Goal: Transaction & Acquisition: Purchase product/service

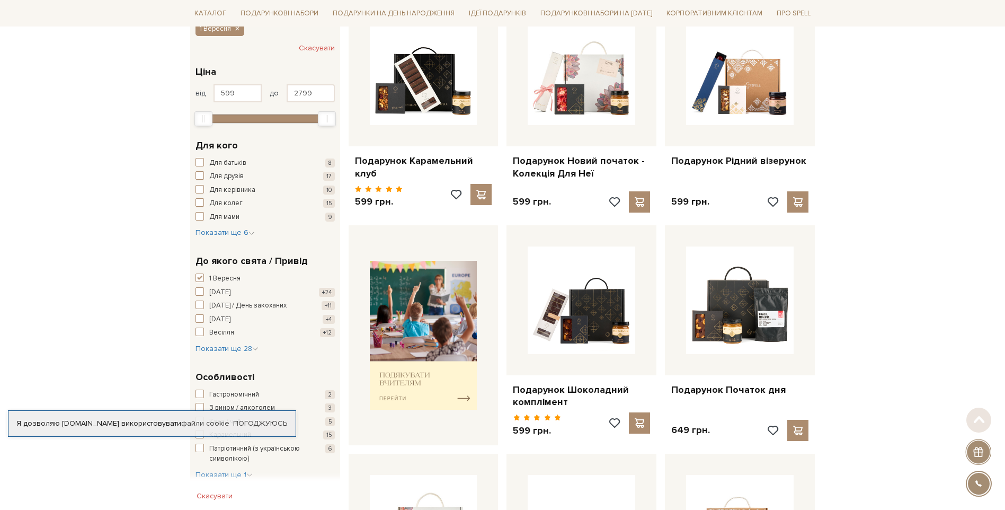
scroll to position [212, 0]
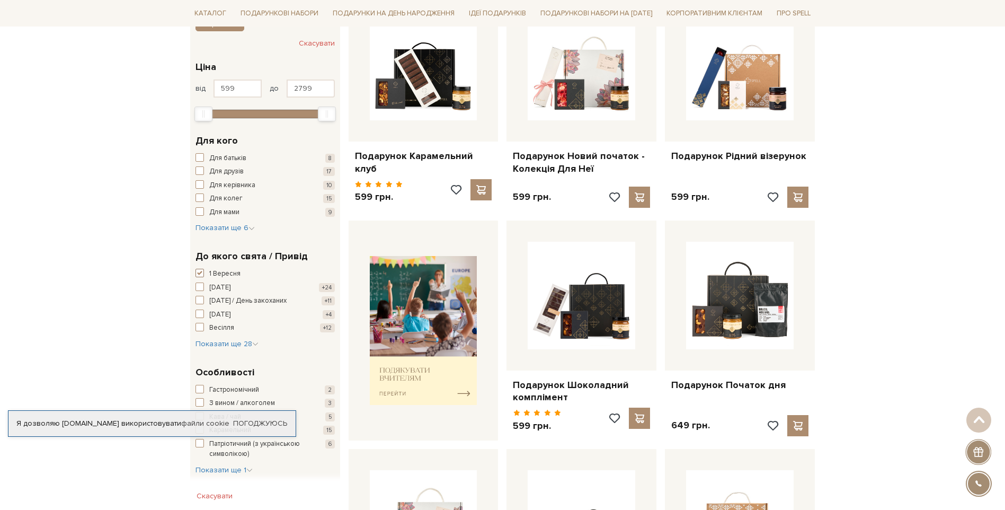
click at [198, 271] on span "button" at bounding box center [199, 273] width 8 height 8
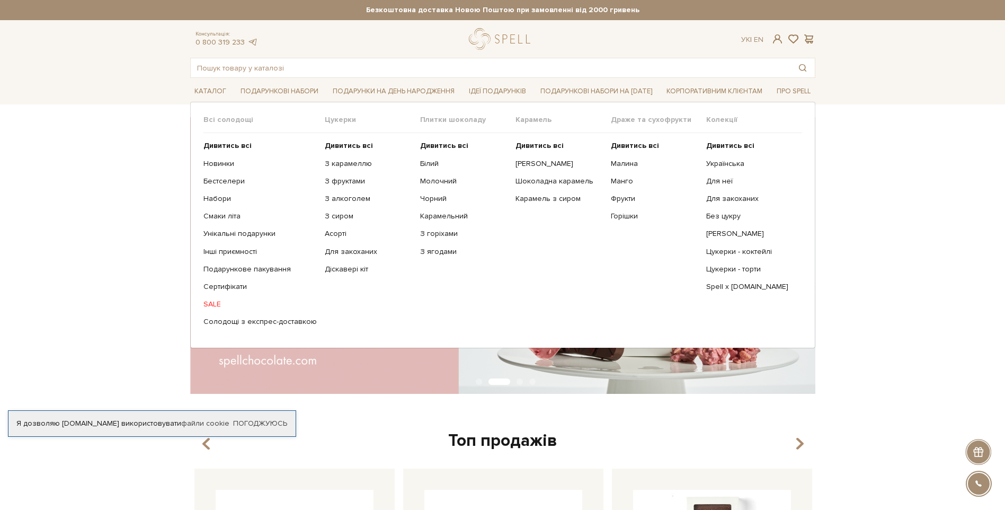
click at [216, 305] on link "SALE" at bounding box center [259, 304] width 113 height 10
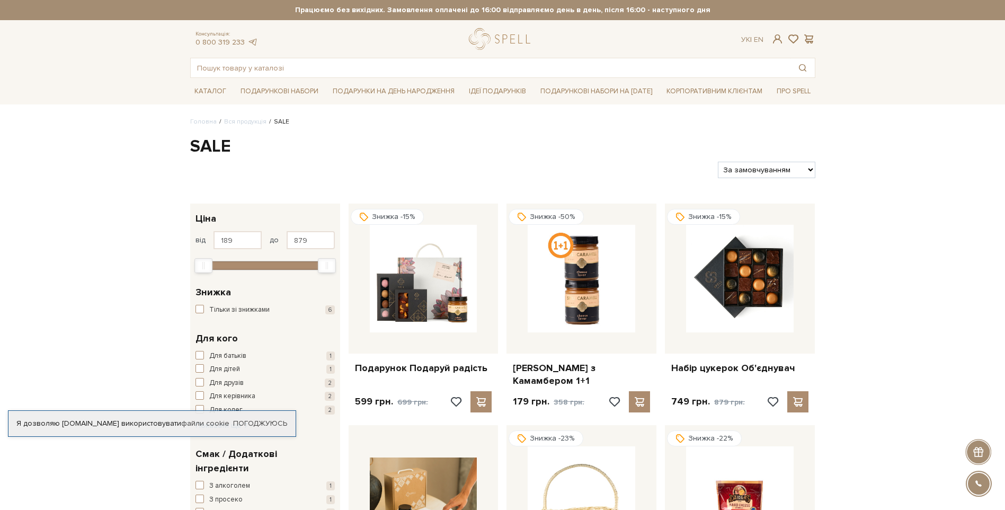
scroll to position [106, 0]
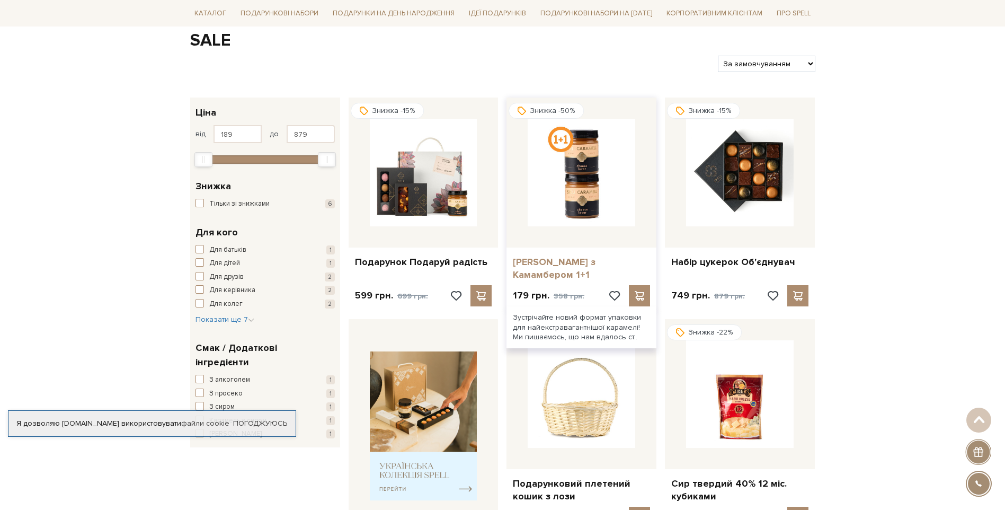
click at [602, 258] on link "Карамель з Камамбером 1+1" at bounding box center [581, 268] width 137 height 25
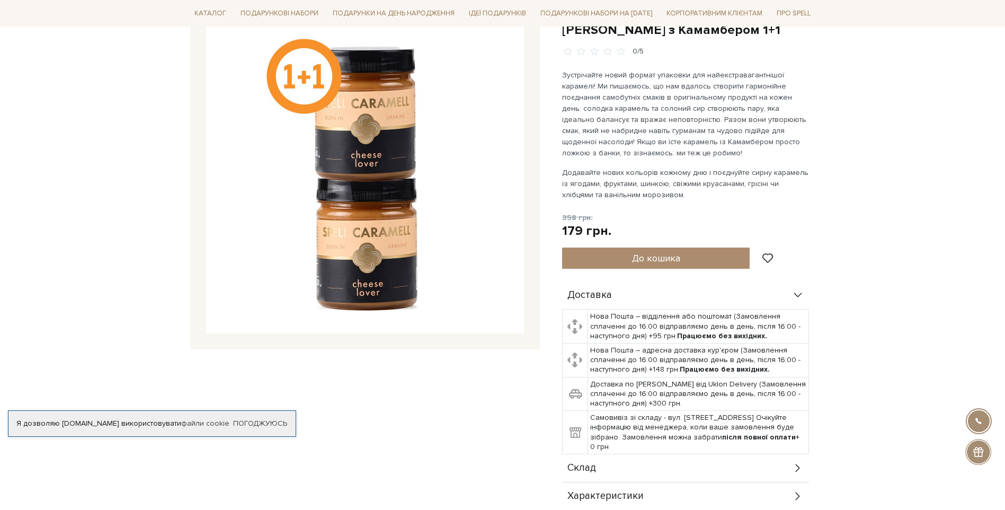
scroll to position [159, 0]
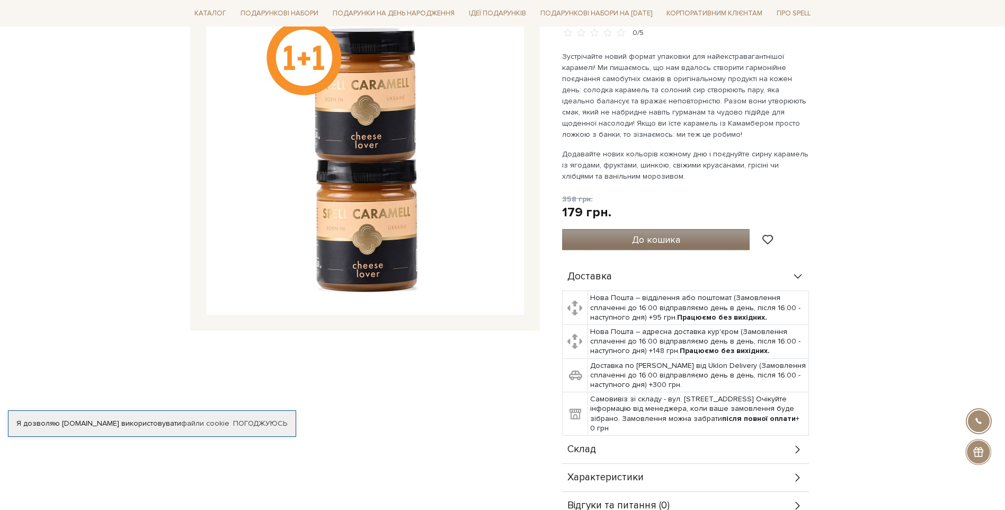
click at [652, 242] on span "До кошика" at bounding box center [656, 240] width 48 height 12
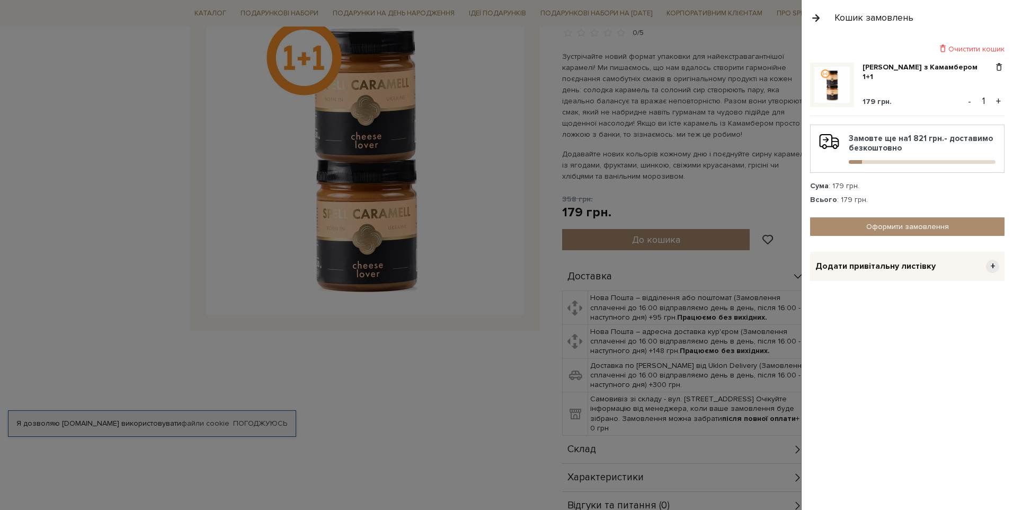
click at [710, 206] on div at bounding box center [506, 255] width 1013 height 510
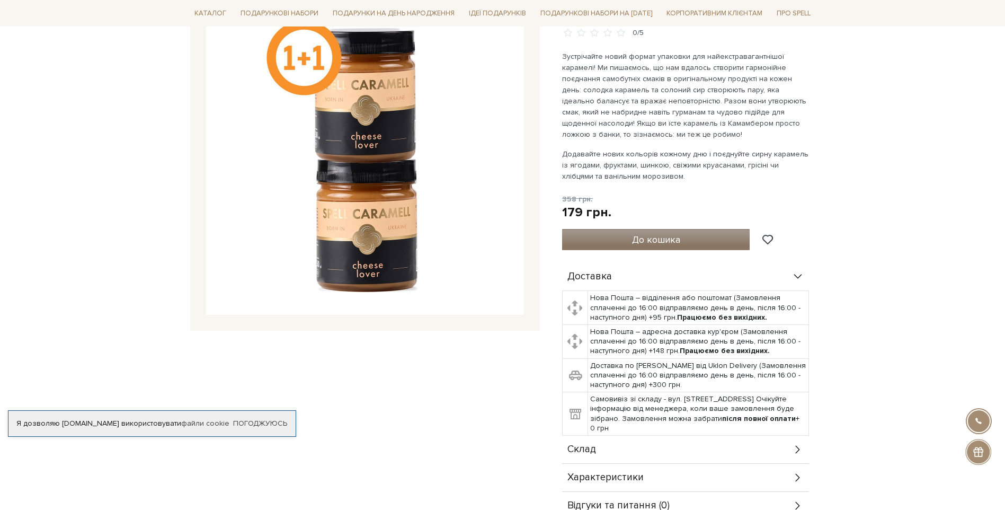
click at [660, 244] on span "До кошика" at bounding box center [656, 240] width 48 height 12
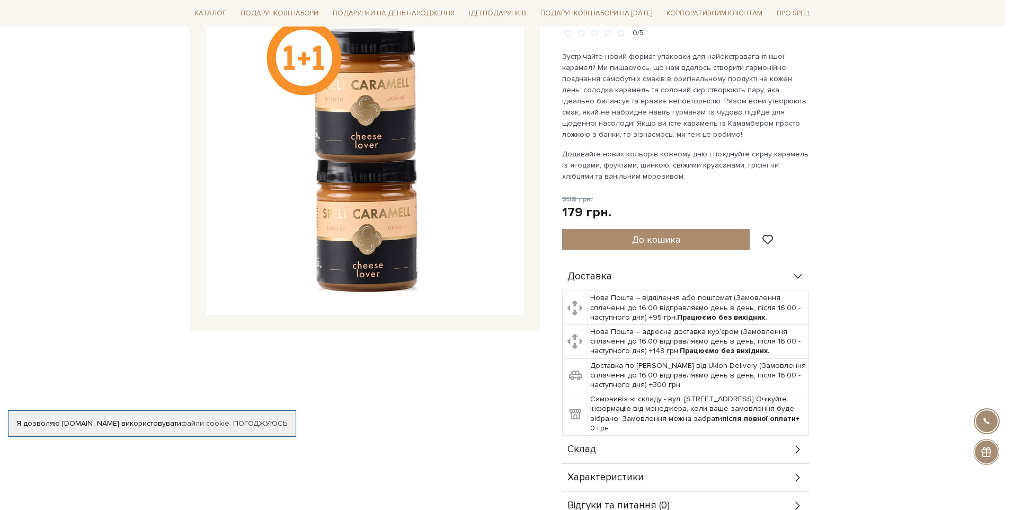
click at [689, 207] on div at bounding box center [506, 255] width 1013 height 510
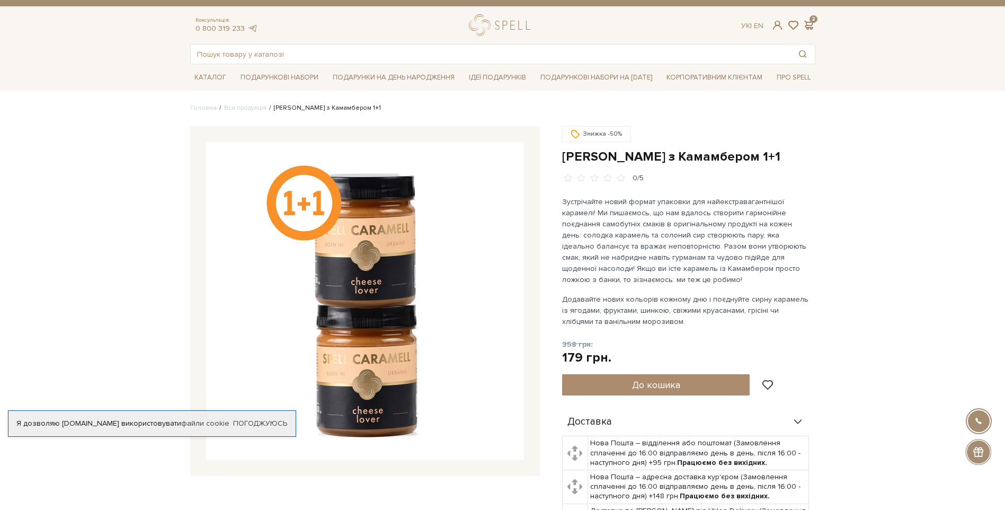
scroll to position [0, 0]
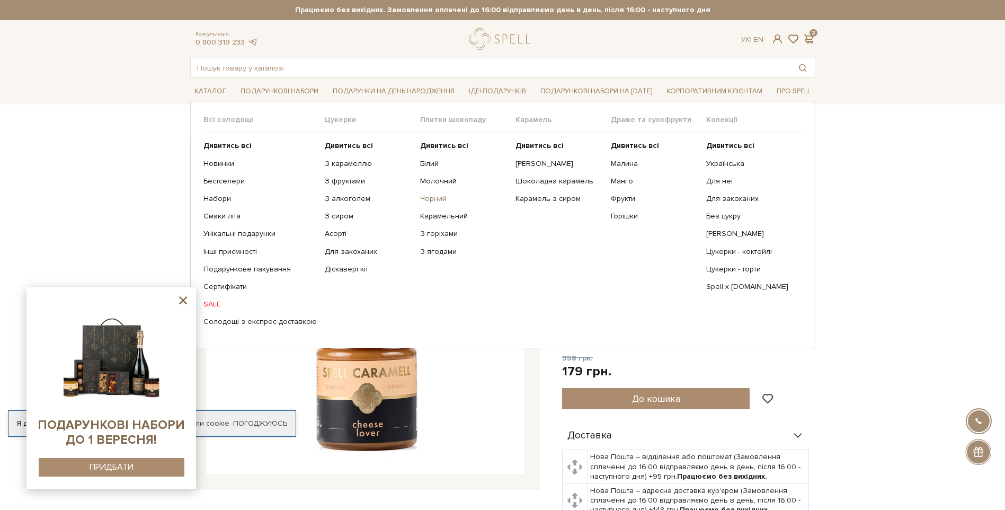
click at [432, 197] on link "Чорний" at bounding box center [463, 199] width 87 height 10
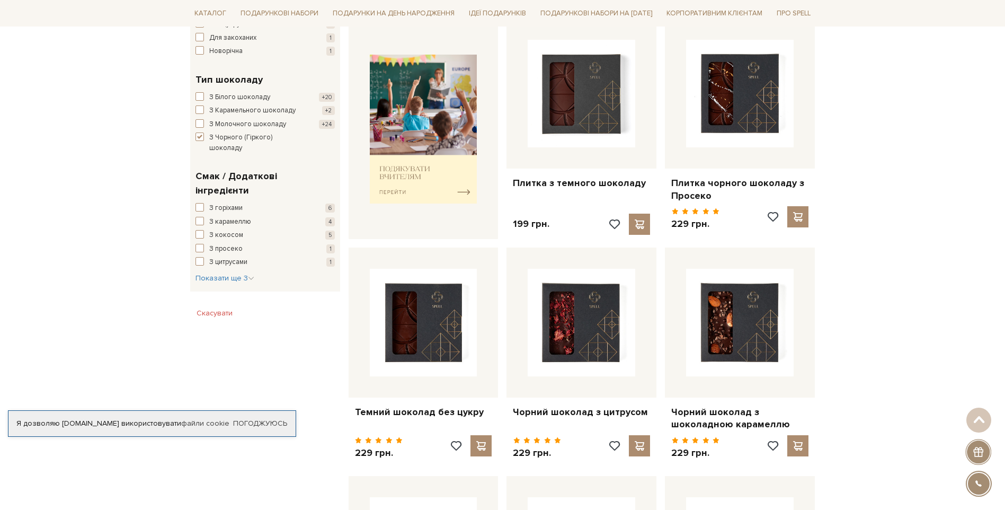
scroll to position [424, 0]
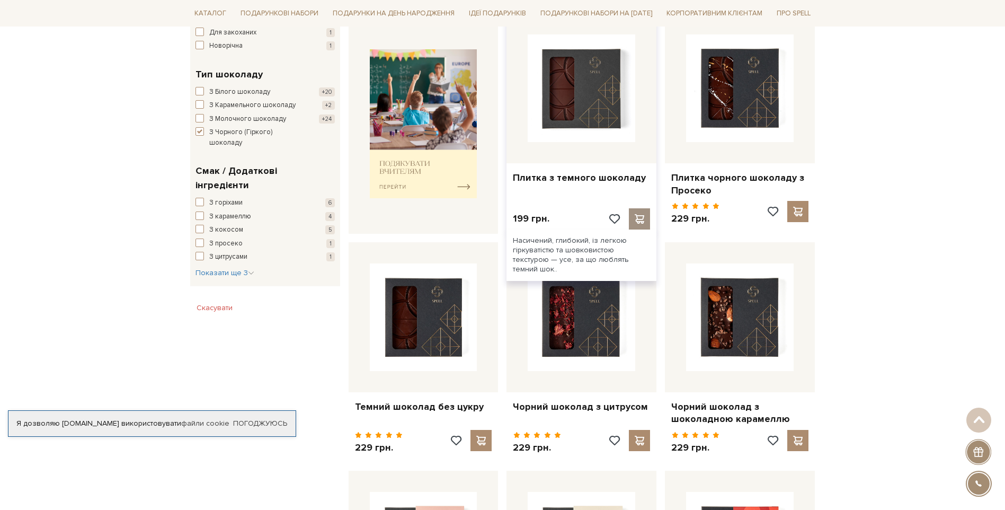
click at [639, 215] on span at bounding box center [639, 219] width 13 height 10
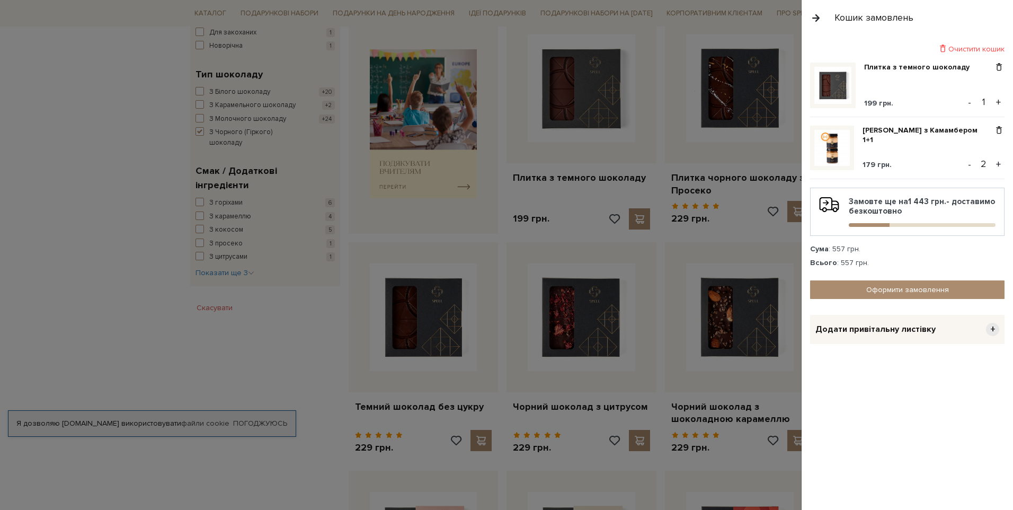
click at [135, 300] on div at bounding box center [506, 255] width 1013 height 510
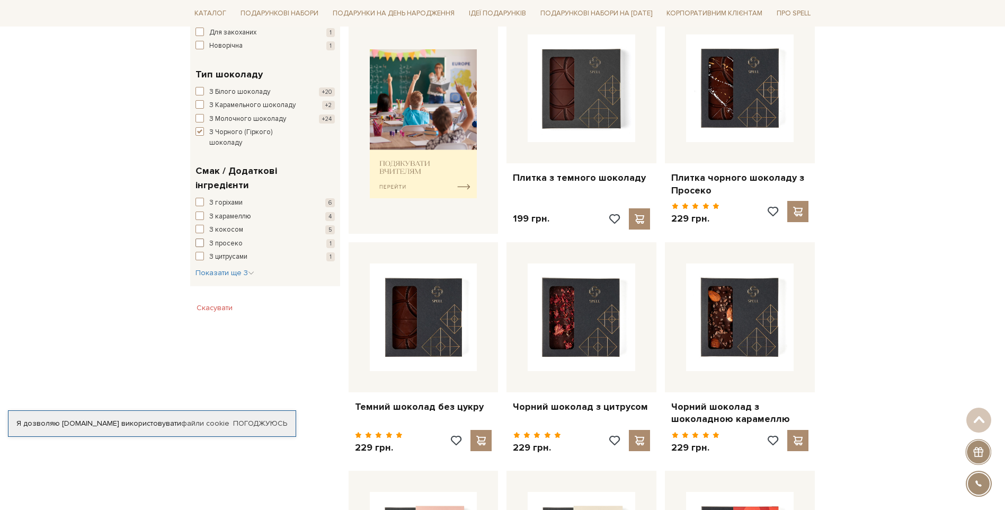
click at [227, 238] on span "З просеко" at bounding box center [225, 243] width 33 height 11
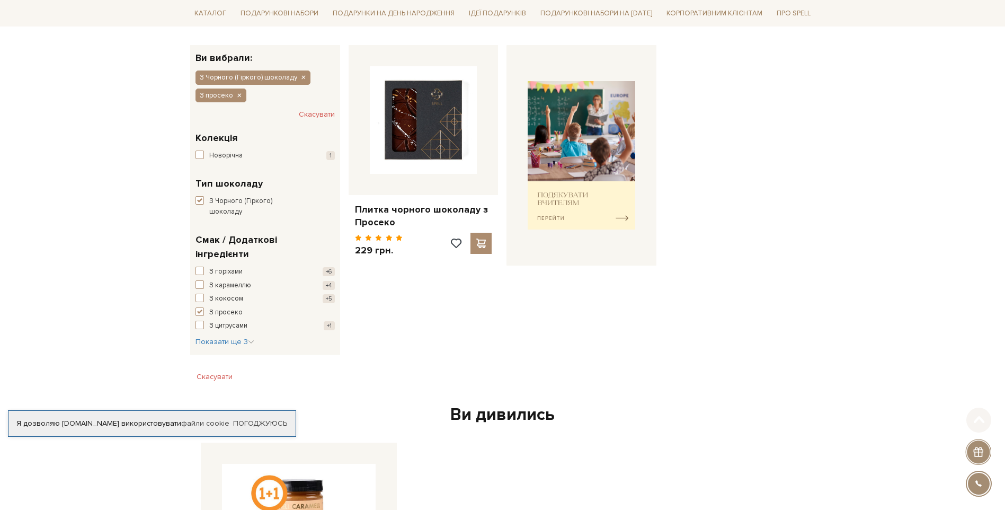
scroll to position [159, 0]
drag, startPoint x: 195, startPoint y: 283, endPoint x: 207, endPoint y: 293, distance: 15.0
click at [198, 307] on span "button" at bounding box center [199, 311] width 8 height 8
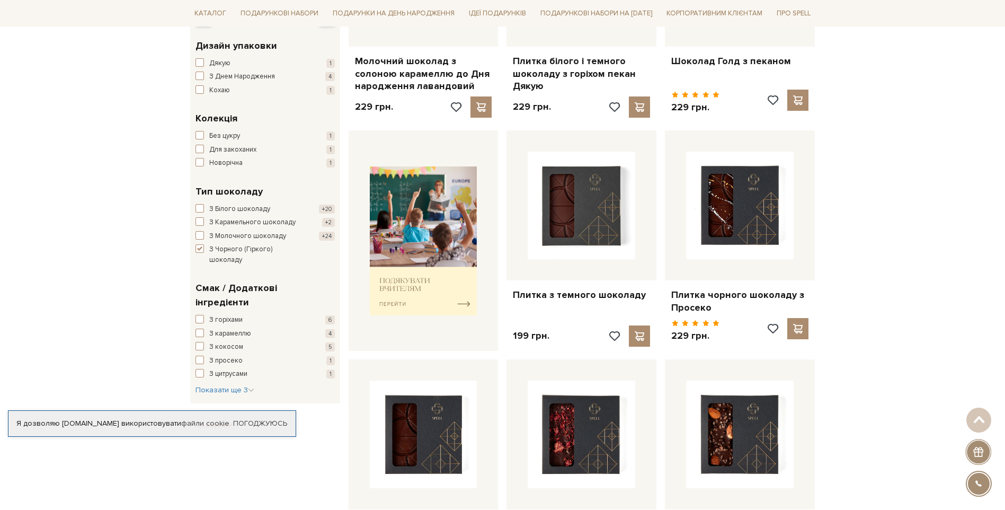
scroll to position [318, 0]
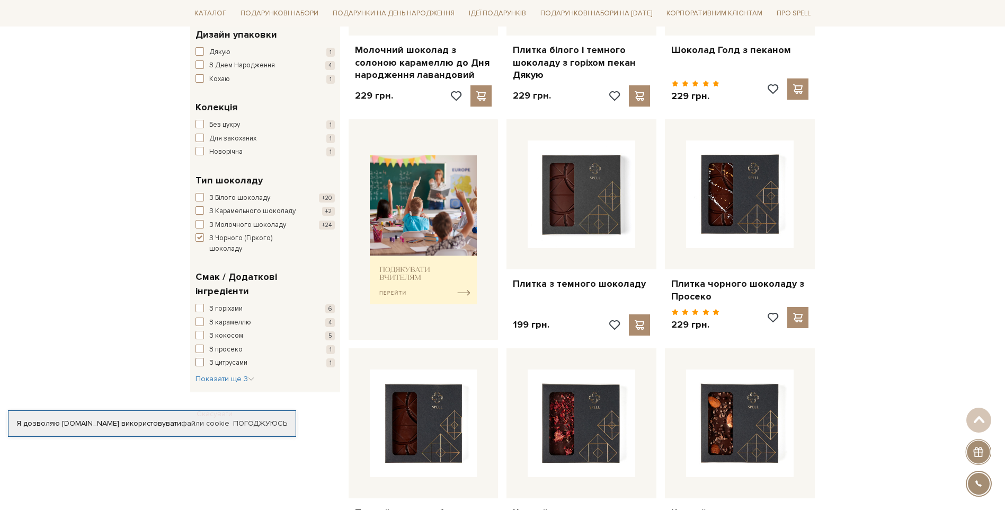
click at [230, 358] on span "З цитрусами" at bounding box center [228, 363] width 38 height 11
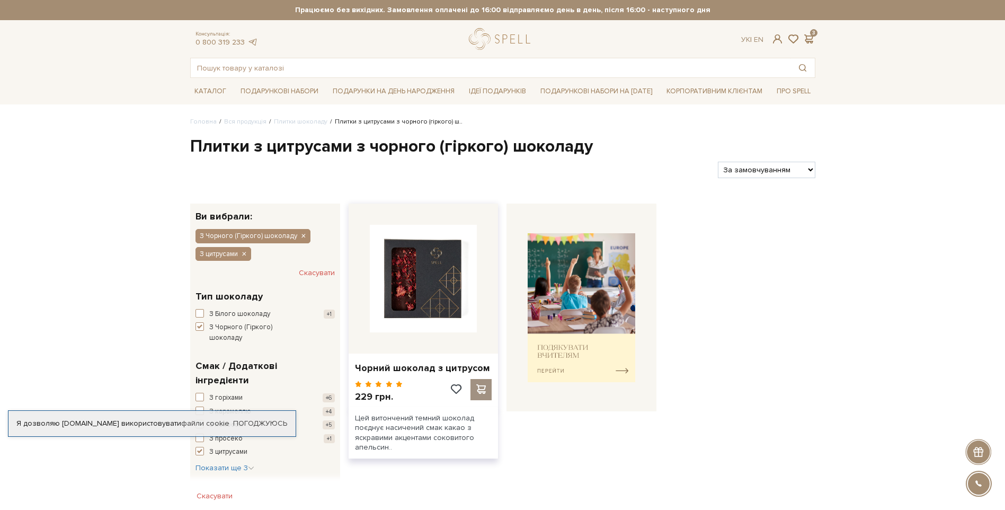
click at [486, 391] on span at bounding box center [481, 389] width 13 height 10
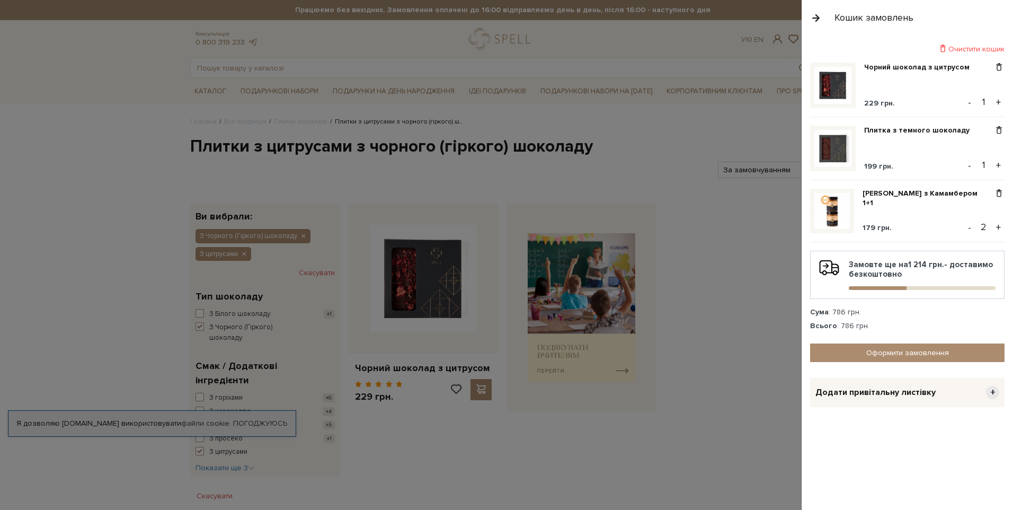
click at [47, 285] on div at bounding box center [506, 255] width 1013 height 510
